Goal: Find specific page/section

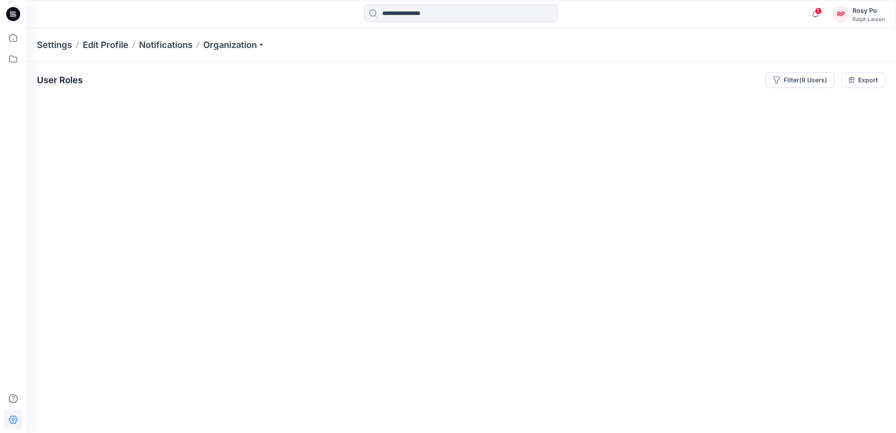
scroll to position [0, 8112]
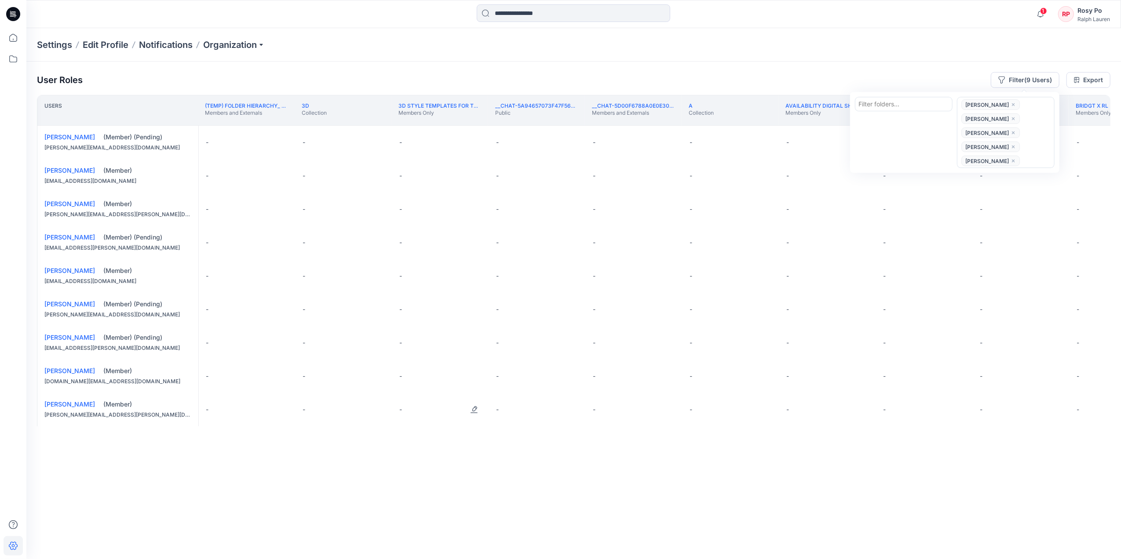
scroll to position [29, 0]
